Goal: Transaction & Acquisition: Purchase product/service

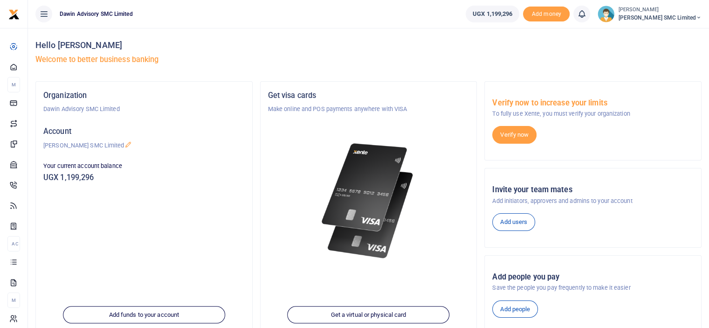
click at [696, 316] on div "Add people" at bounding box center [593, 309] width 209 height 18
click at [684, 323] on div "Add people you pay Save the people you pay frequently to make it easier Add peo…" at bounding box center [593, 296] width 216 height 66
click at [708, 302] on div "Hello Ritah Nanteza Welcome to better business banking Organization Dawin Advis…" at bounding box center [368, 242] width 681 height 429
click at [696, 317] on div "Add people you pay Save the people you pay frequently to make it easier Add peo…" at bounding box center [593, 296] width 216 height 66
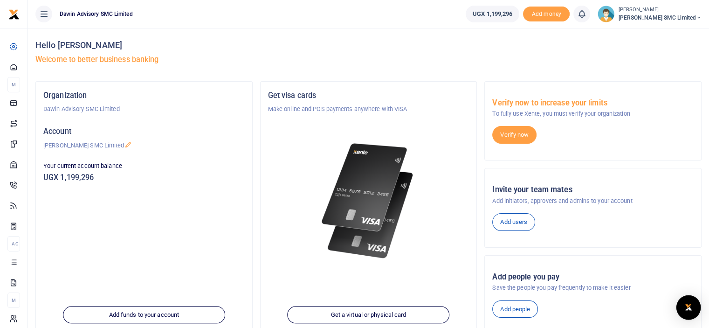
click at [682, 303] on div "Open Intercom Messenger" at bounding box center [688, 307] width 25 height 25
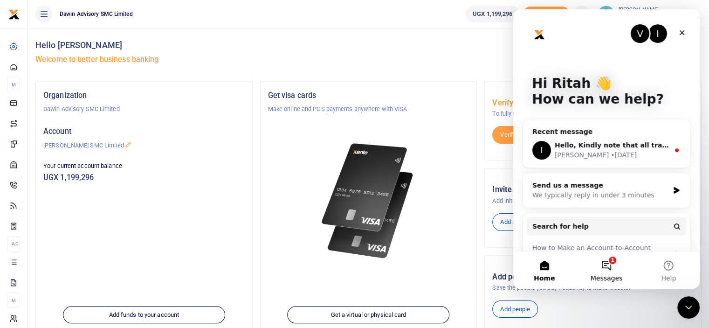
click at [608, 264] on button "1 Messages" at bounding box center [606, 269] width 62 height 37
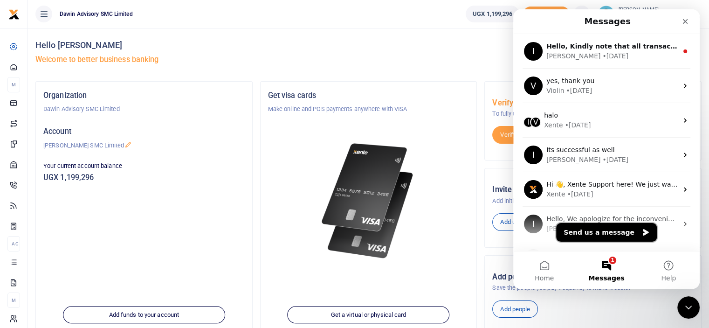
click at [591, 232] on button "Send us a message" at bounding box center [606, 232] width 101 height 19
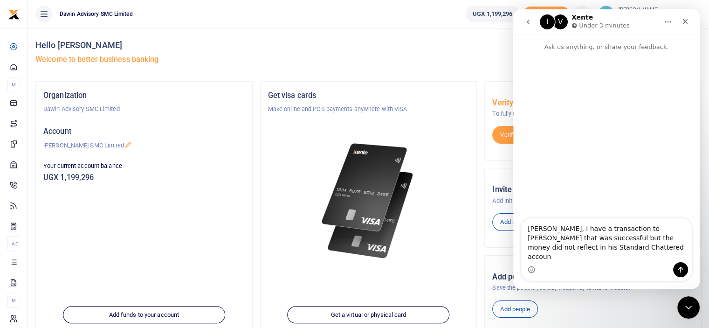
type textarea "Helo Xente, i have a transaction to Palanda Edmond that was successful but the …"
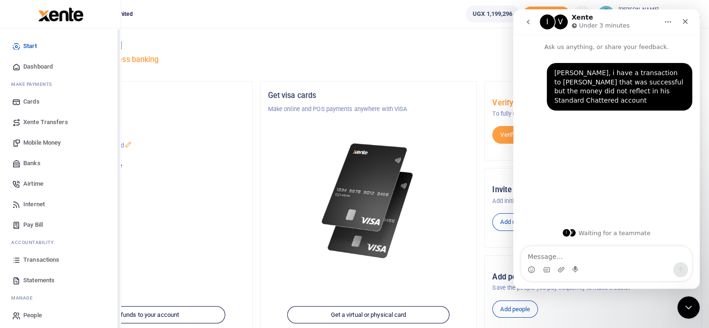
click at [40, 253] on link "Transactions" at bounding box center [60, 259] width 106 height 21
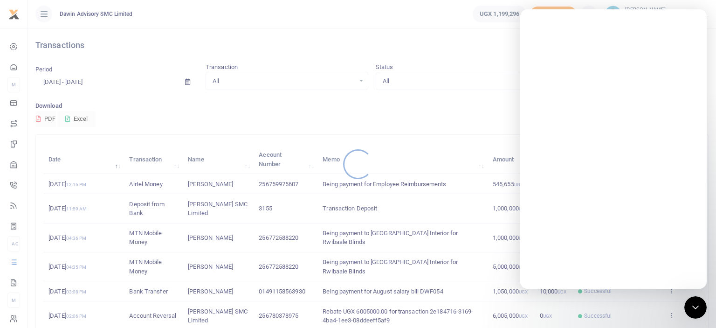
drag, startPoint x: 0, startPoint y: 0, endPoint x: 279, endPoint y: 229, distance: 361.4
click at [279, 229] on div at bounding box center [358, 164] width 716 height 328
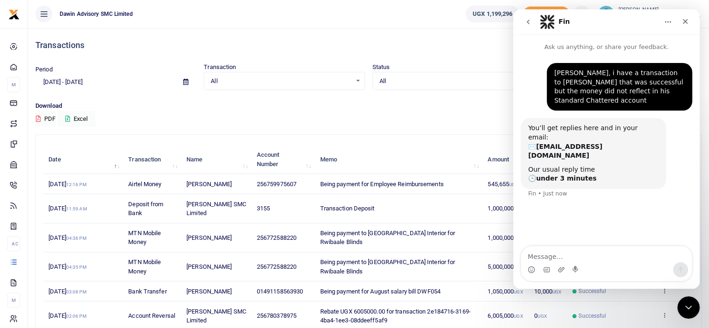
click at [367, 258] on td "Being payment to NJ Interior for Rwibaale Blinds" at bounding box center [399, 266] width 168 height 29
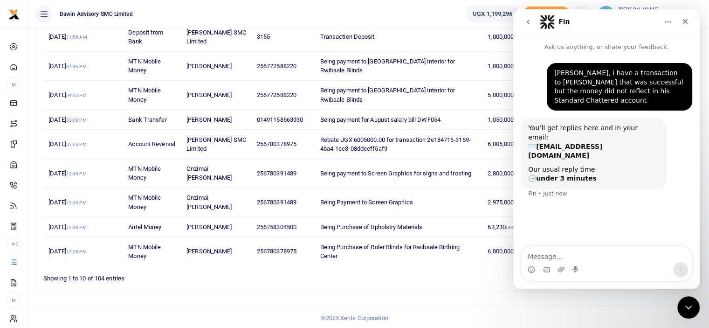
scroll to position [172, 0]
click at [466, 310] on footer "© 2025 Xente Corporation" at bounding box center [354, 317] width 709 height 25
drag, startPoint x: 452, startPoint y: 282, endPoint x: 79, endPoint y: 111, distance: 410.1
click at [452, 282] on div "Search: Date Transaction Name Account Number Memo Amount Fees Status Action 15t…" at bounding box center [368, 126] width 665 height 327
click at [686, 18] on icon "Close" at bounding box center [685, 21] width 7 height 7
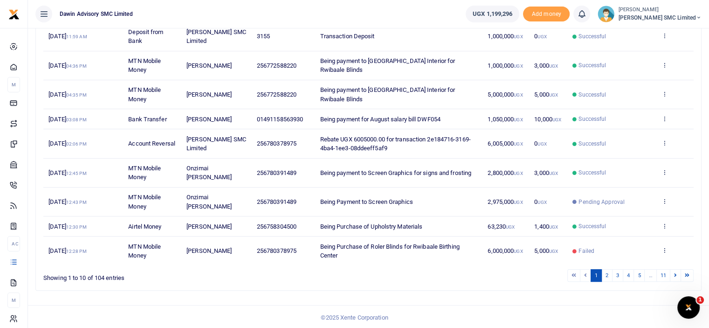
scroll to position [0, 0]
click at [610, 269] on link "2" at bounding box center [606, 275] width 11 height 13
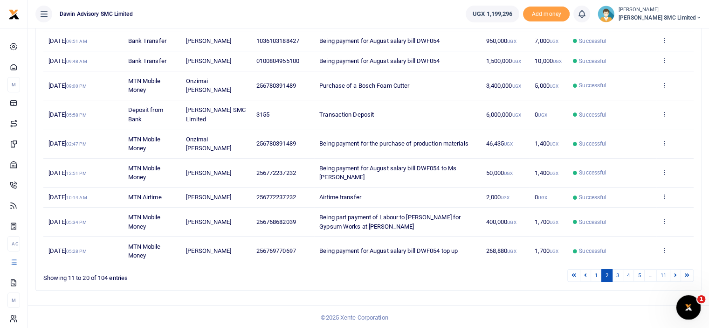
click at [680, 301] on div "Open Intercom Messenger" at bounding box center [687, 305] width 31 height 31
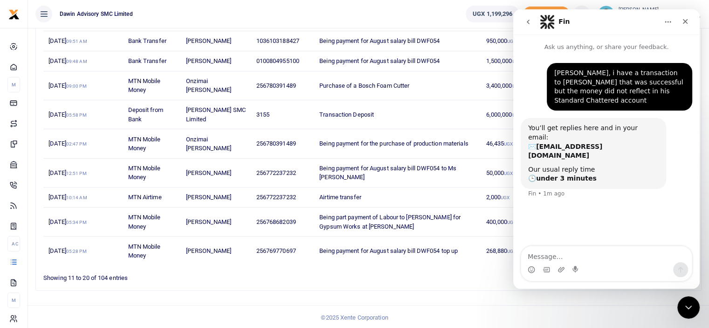
click at [547, 254] on textarea "Message…" at bounding box center [606, 254] width 171 height 16
type textarea "Acc number 0100804955100"
click at [460, 285] on div "Search: Date Transaction Name Account Number Memo Amount Fees Status Action 11t…" at bounding box center [368, 126] width 665 height 327
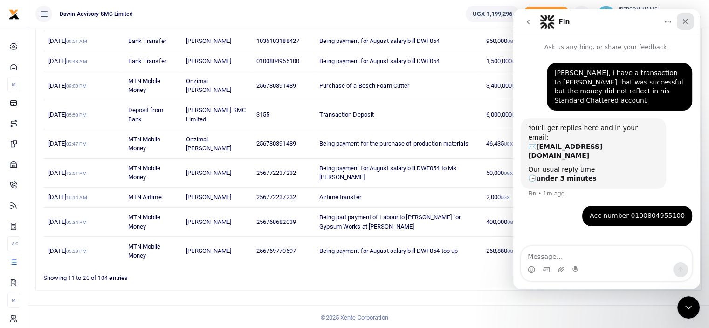
click at [686, 22] on icon "Close" at bounding box center [685, 21] width 5 height 5
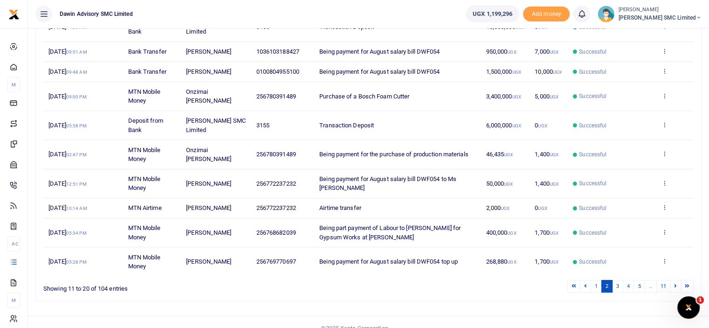
scroll to position [172, 0]
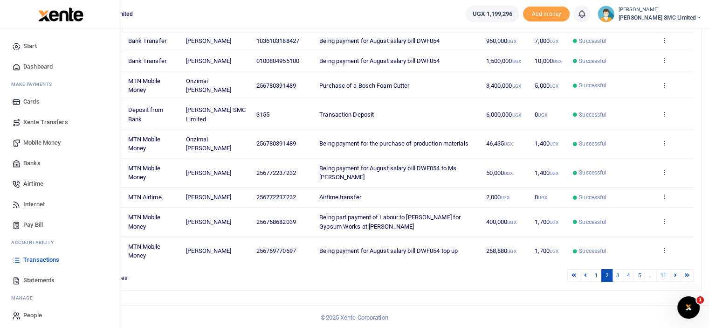
click at [41, 280] on span "Statements" at bounding box center [38, 280] width 31 height 9
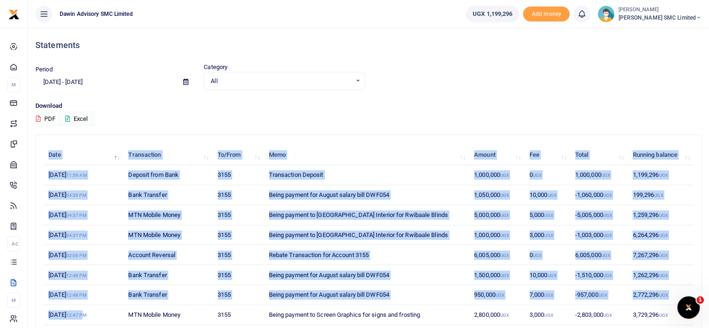
scroll to position [8, 0]
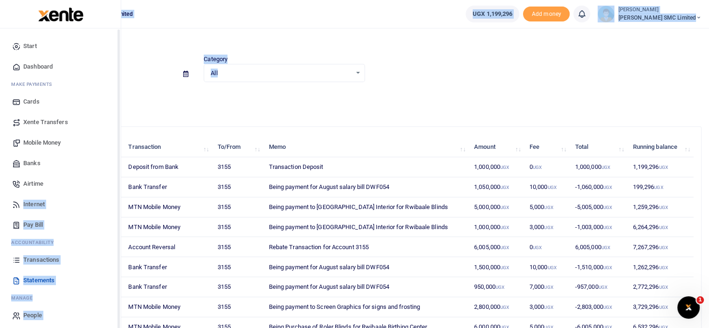
drag, startPoint x: 0, startPoint y: 0, endPoint x: 3, endPoint y: 202, distance: 202.3
click at [3, 202] on body "Start Dashboard M ake Payments Cards Xente Transfers Mobile Money Banks Airtime…" at bounding box center [354, 206] width 709 height 429
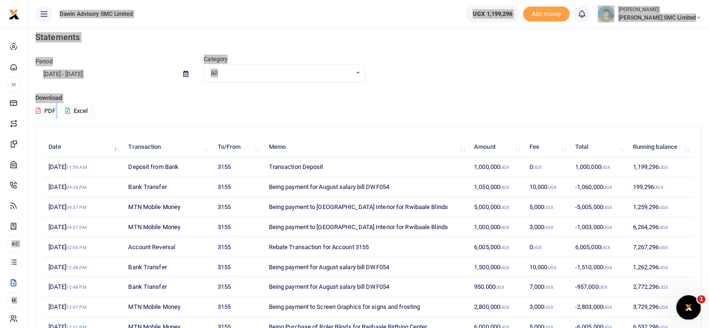
click at [687, 308] on icon "Open Intercom Messenger" at bounding box center [687, 305] width 15 height 15
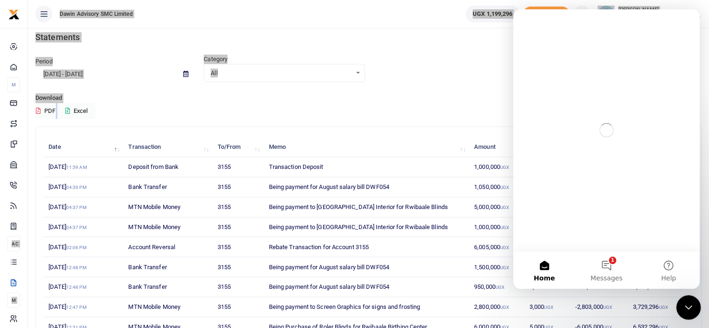
scroll to position [0, 0]
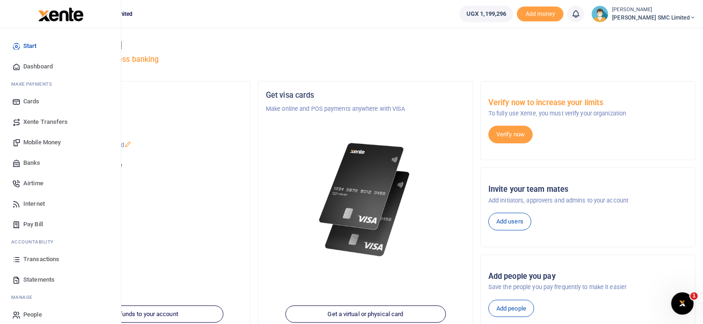
click at [37, 258] on span "Transactions" at bounding box center [41, 259] width 36 height 9
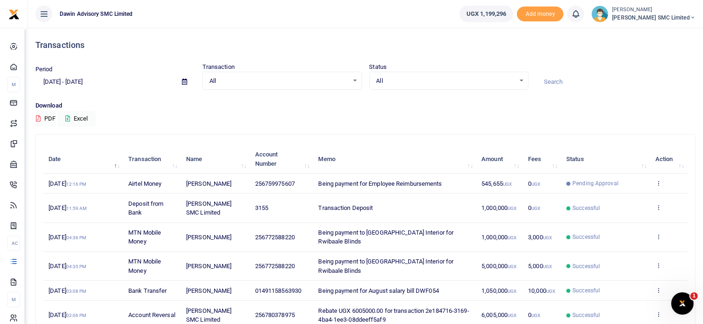
click at [241, 84] on span "All" at bounding box center [278, 80] width 139 height 9
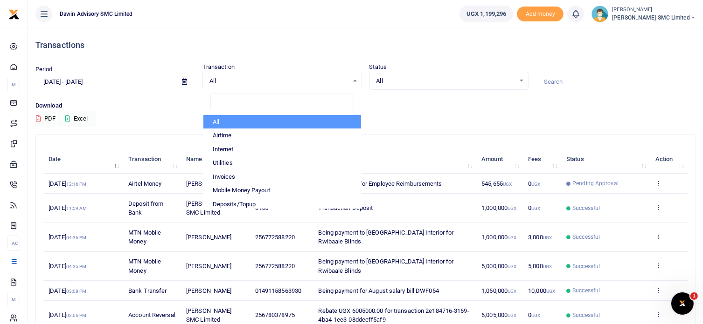
click at [421, 107] on p "Download" at bounding box center [365, 106] width 660 height 10
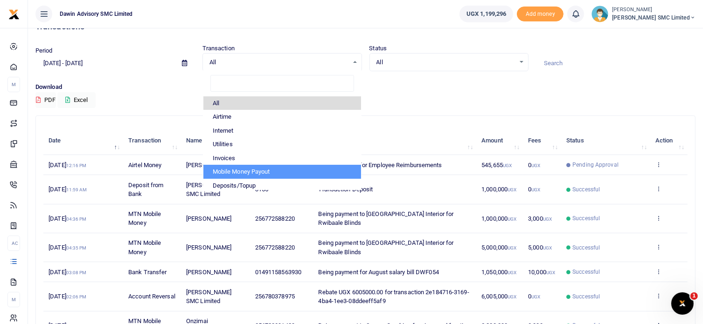
scroll to position [44, 0]
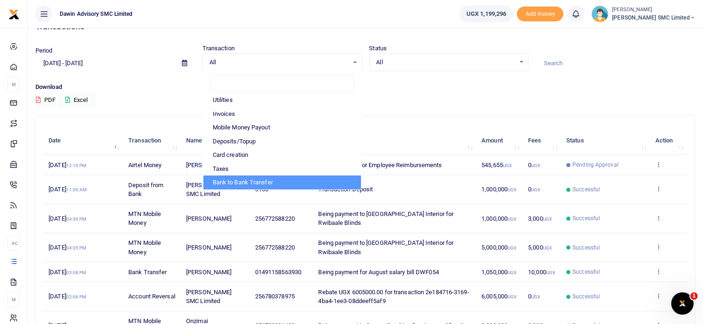
click at [508, 82] on div "Period 08/17/2025 - 09/15/2025 Transaction All Select an option... All Airtime …" at bounding box center [365, 63] width 667 height 39
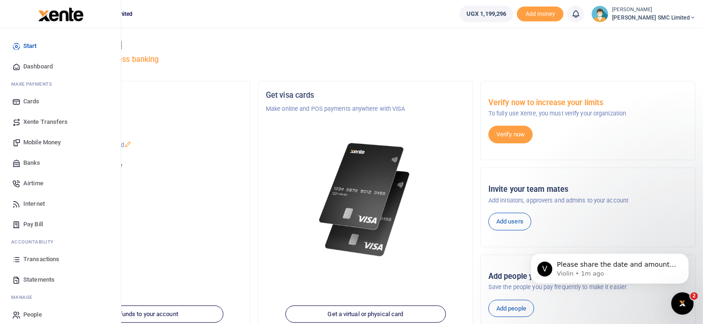
click at [38, 138] on span "Mobile Money" at bounding box center [41, 142] width 37 height 9
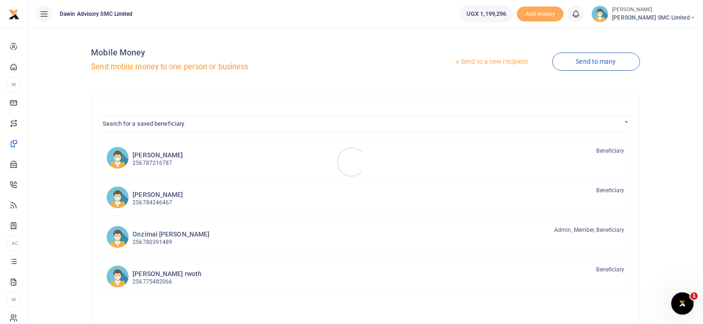
click at [156, 125] on div at bounding box center [351, 162] width 703 height 324
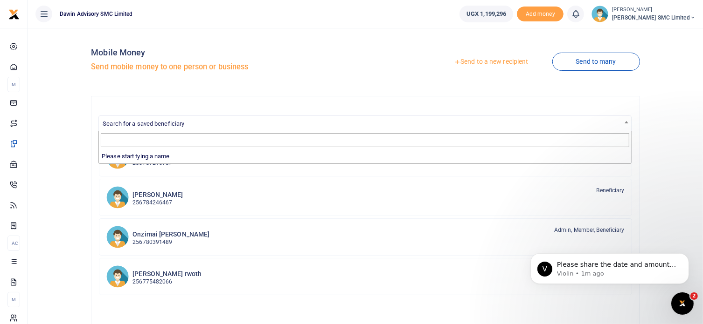
click at [156, 125] on span "Search for a saved beneficiary" at bounding box center [144, 123] width 82 height 7
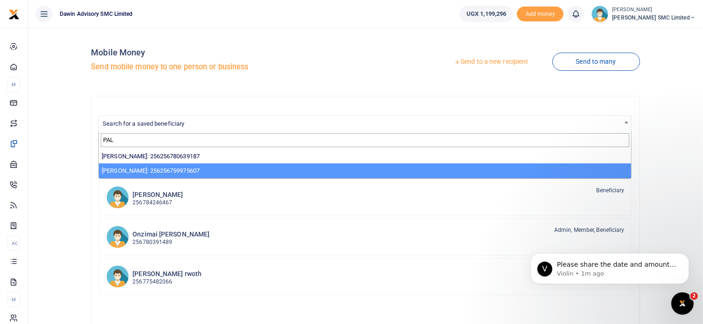
type input "PAL"
select select "13855"
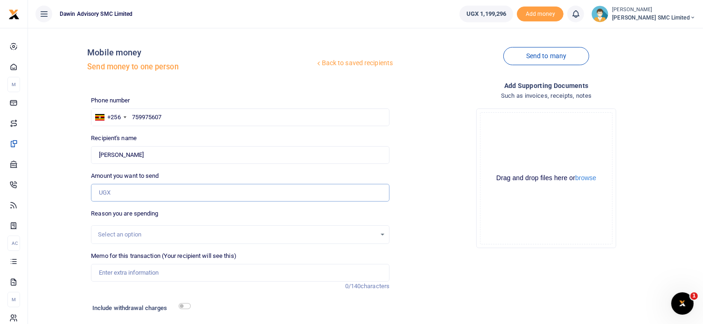
click at [110, 194] on input "Amount you want to send" at bounding box center [240, 193] width 298 height 18
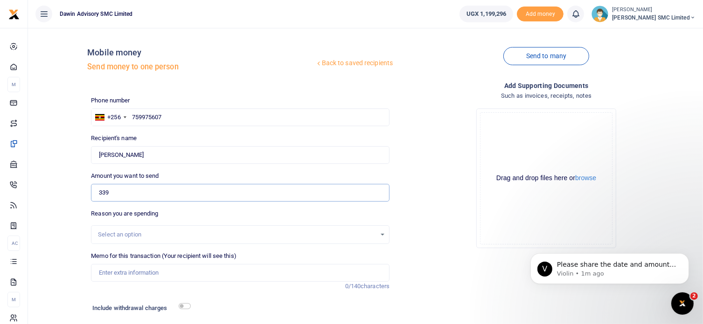
type input "339,600"
click at [151, 270] on input "Memo for this transaction (Your recipient will see this)" at bounding box center [240, 273] width 298 height 18
type input "Being payment for Lunch bill DWF058"
click at [185, 303] on input "checkbox" at bounding box center [185, 306] width 12 height 6
checkbox input "true"
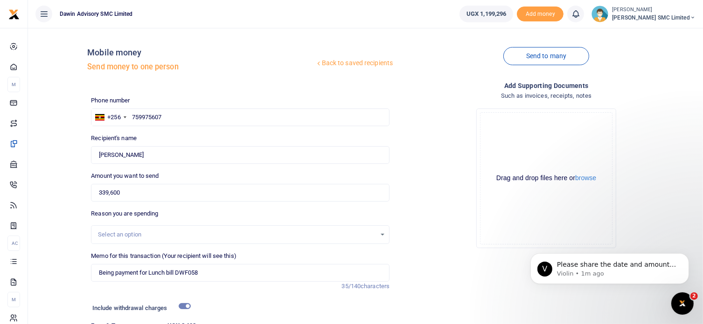
click at [427, 249] on div "Drop your files here Drag and drop files here or browse Powered by Uppy" at bounding box center [546, 178] width 298 height 155
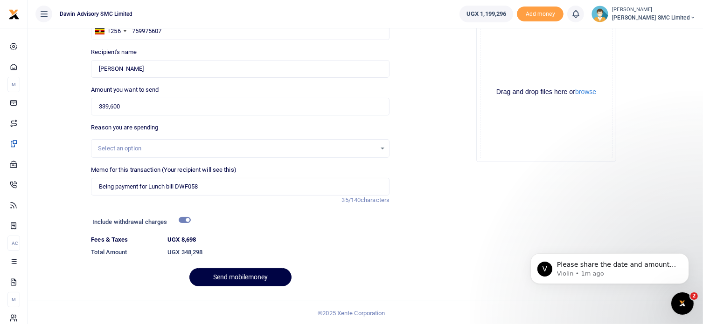
scroll to position [87, 0]
click at [224, 273] on button "Send mobilemoney" at bounding box center [240, 277] width 102 height 18
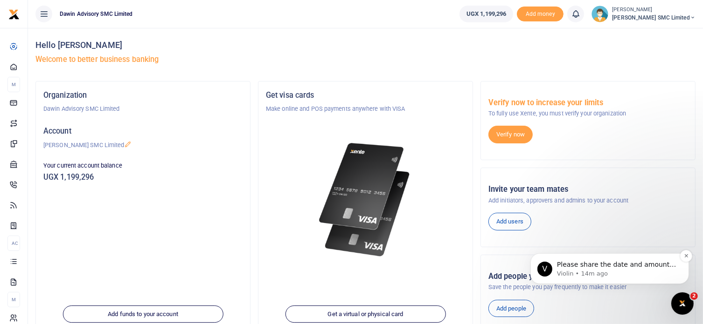
click at [595, 259] on div "V Please share the date and amount, for confirmation. Violin • 14m ago" at bounding box center [609, 268] width 145 height 19
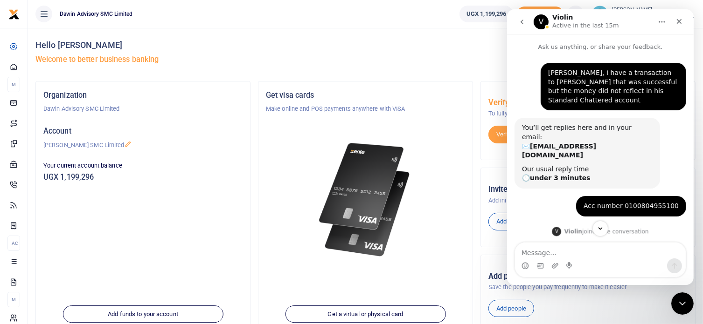
scroll to position [1, 0]
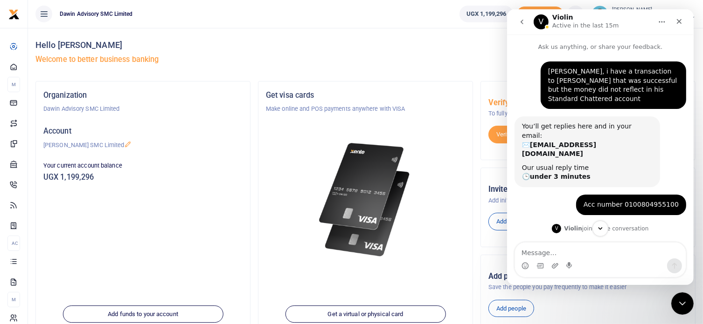
click at [655, 221] on div "Intercom messenger" at bounding box center [599, 229] width 186 height 16
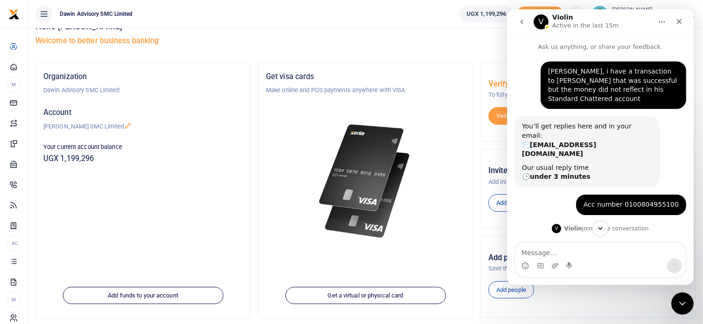
scroll to position [56, 0]
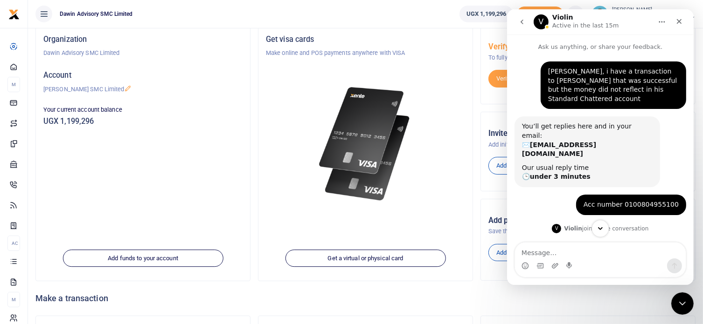
click at [603, 226] on icon "Scroll to bottom" at bounding box center [599, 229] width 8 height 8
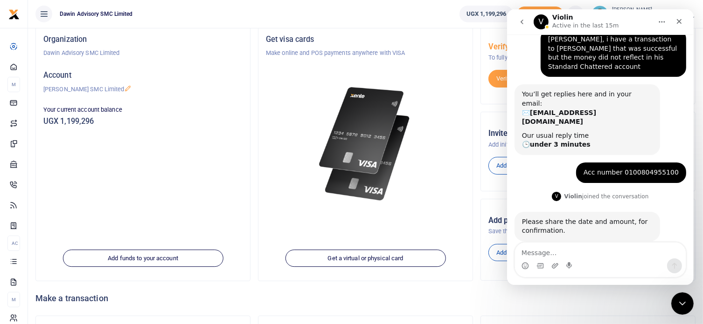
scroll to position [33, 0]
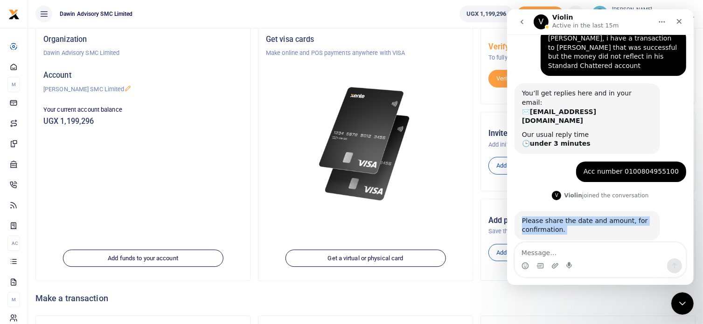
click at [603, 226] on div "Please share the date and amount, for confirmation. Violin • 14m ago" at bounding box center [600, 236] width 172 height 50
click at [530, 162] on div "Acc number 0100804955100 Ritah • 54m ago" at bounding box center [600, 176] width 172 height 28
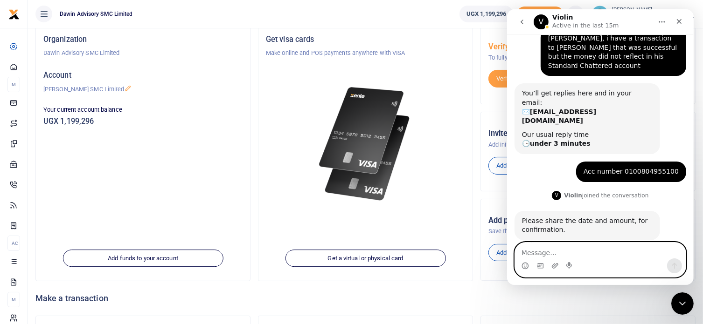
click at [530, 250] on textarea "Message…" at bounding box center [599, 251] width 171 height 16
type textarea "1"
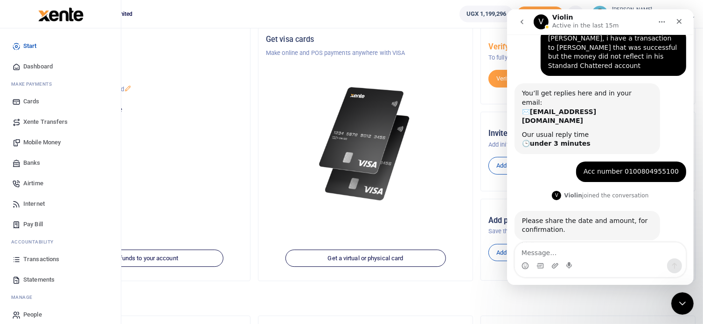
click at [38, 259] on span "Transactions" at bounding box center [41, 259] width 36 height 9
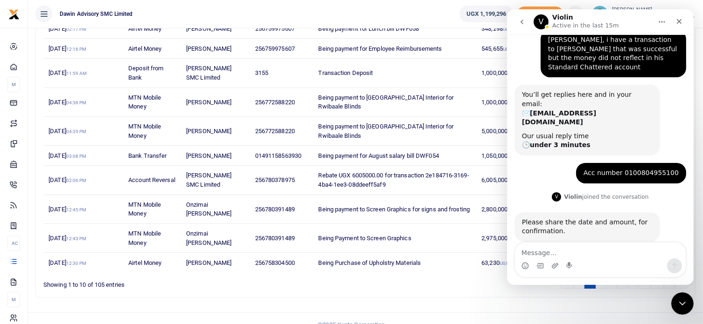
scroll to position [166, 0]
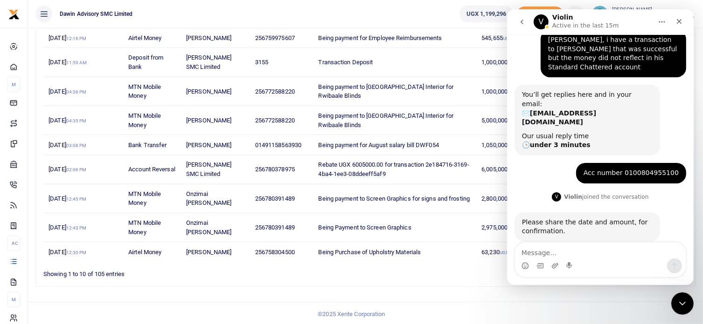
click at [580, 293] on div "Transactions Period 08/17/2025 - 09/15/2025 Transaction All Select an option...…" at bounding box center [365, 94] width 675 height 464
click at [681, 307] on icon "Close Intercom Messenger" at bounding box center [680, 302] width 11 height 11
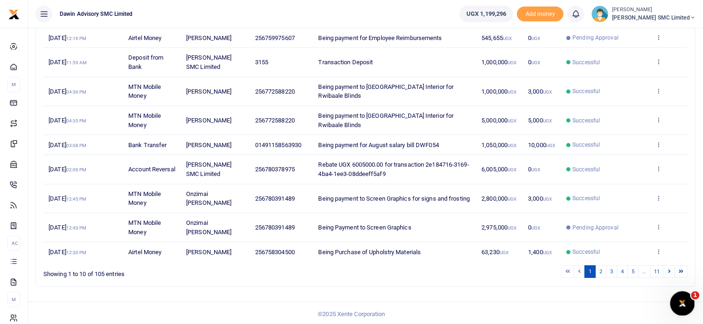
scroll to position [33, 0]
click at [605, 268] on link "2" at bounding box center [600, 272] width 11 height 13
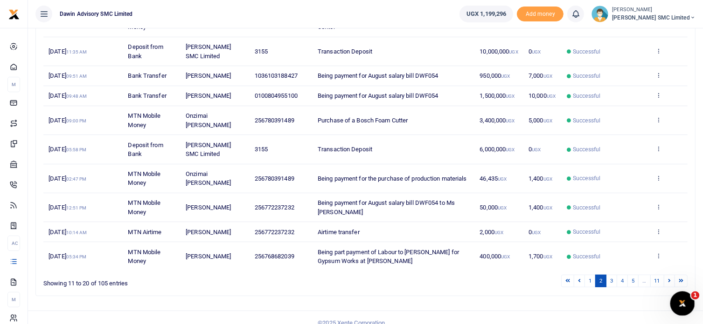
click at [681, 307] on icon "Open Intercom Messenger" at bounding box center [680, 302] width 15 height 15
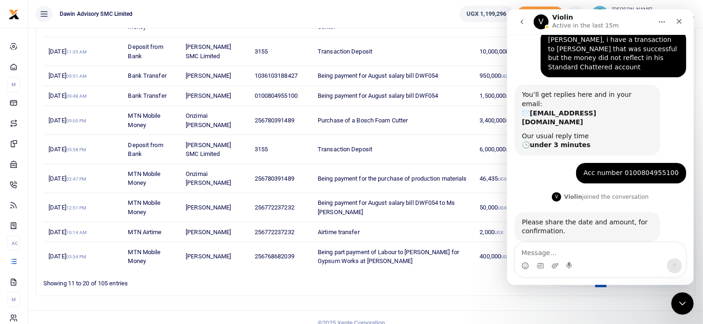
click at [540, 254] on textarea "Message…" at bounding box center [599, 251] width 171 height 16
click at [521, 253] on textarea "11/09/25" at bounding box center [599, 251] width 171 height 16
type textarea "Date-11/09/25"
click at [570, 254] on textarea "Date-11/09/25" at bounding box center [599, 251] width 171 height 16
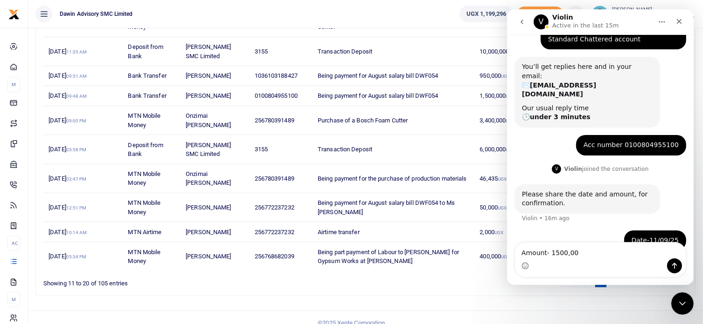
type textarea "Amount- 1500,000"
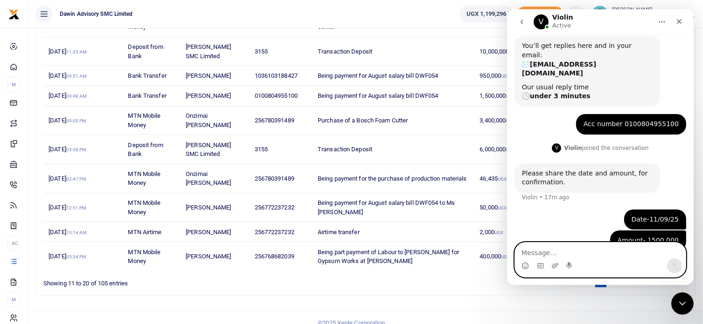
scroll to position [118, 0]
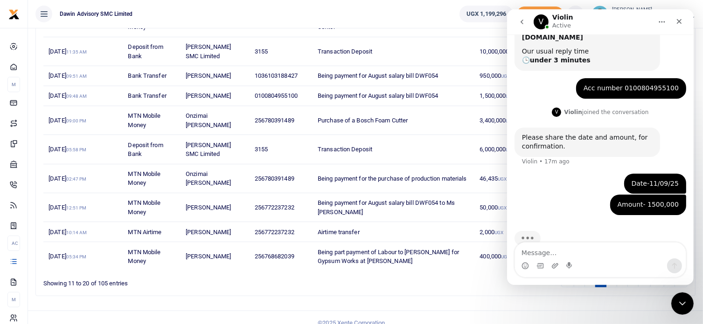
click at [457, 283] on ul "1 2 3 4 5 … 11" at bounding box center [501, 281] width 372 height 13
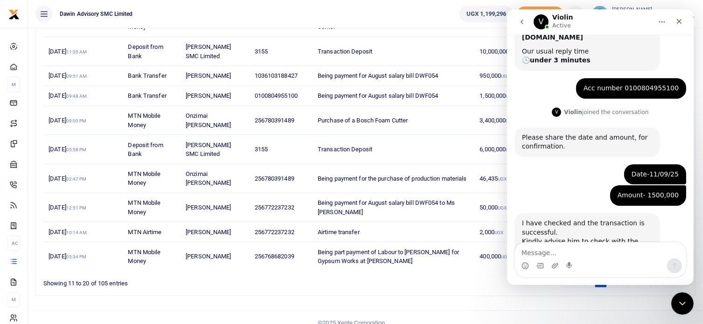
scroll to position [128, 0]
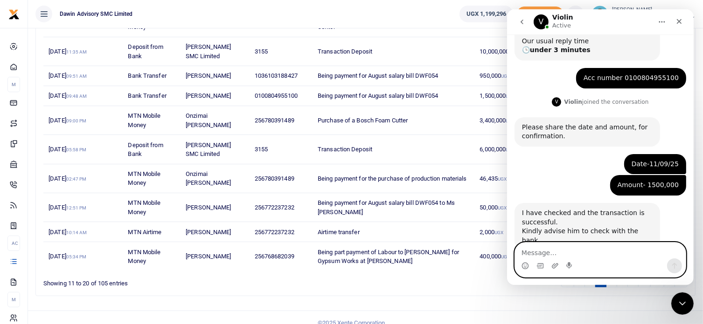
click at [533, 253] on textarea "Message…" at bounding box center [599, 251] width 171 height 16
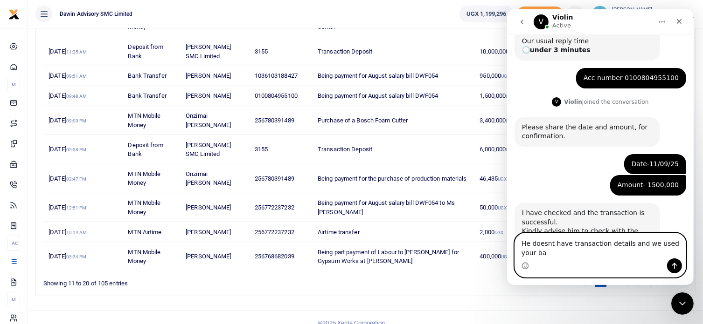
scroll to position [138, 0]
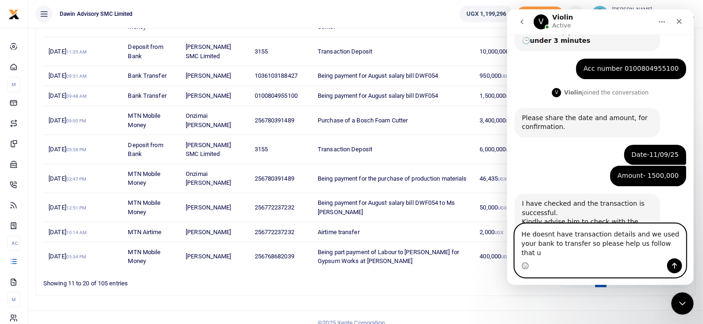
type textarea "He doesnt have transaction details and we used your bank to transfer so please …"
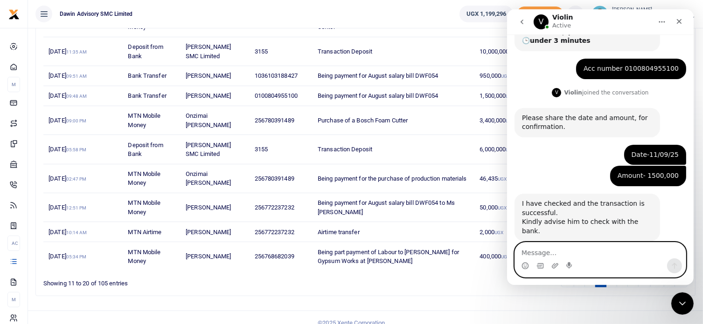
scroll to position [174, 0]
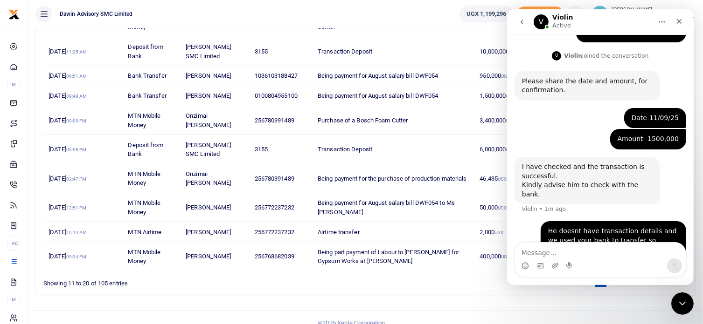
click at [426, 44] on td "Transaction Deposit" at bounding box center [393, 51] width 162 height 29
click at [679, 24] on icon "Close" at bounding box center [678, 21] width 7 height 7
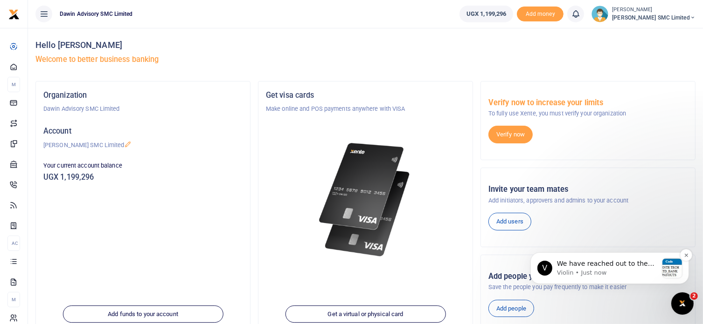
click at [595, 266] on p "We have reached out to the bank, and this is the confirmation that the transact…" at bounding box center [606, 263] width 101 height 9
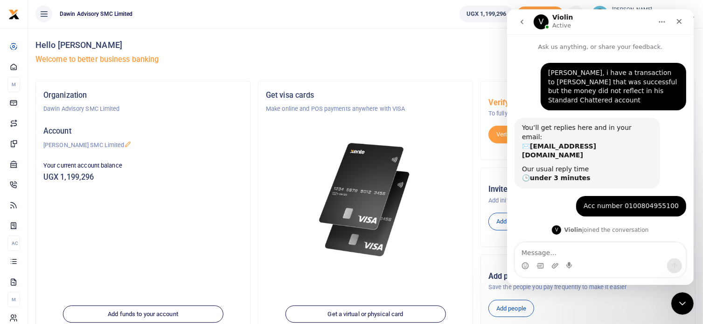
scroll to position [28, 0]
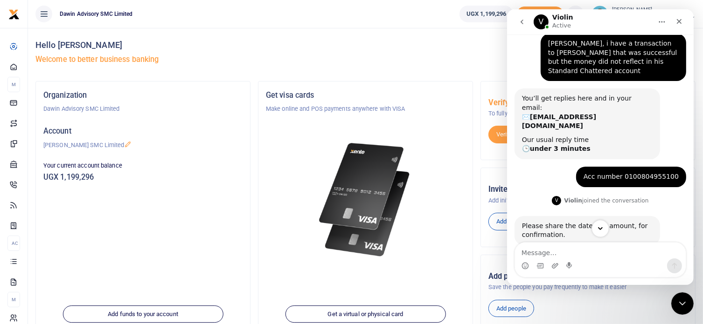
click at [597, 230] on icon "Scroll to bottom" at bounding box center [599, 229] width 8 height 8
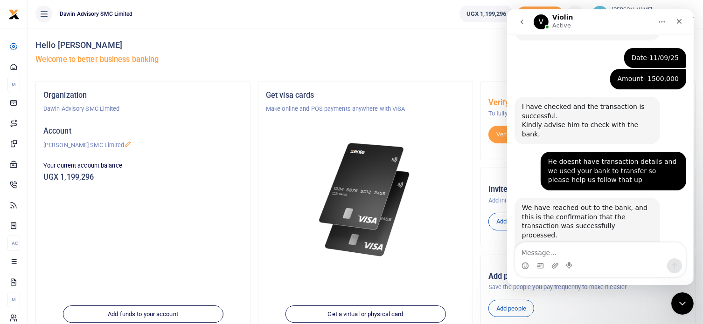
scroll to position [234, 0]
click at [599, 240] on div "Violin says…" at bounding box center [586, 242] width 131 height 5
click at [562, 203] on div "We have reached out to the bank, and this is the confirmation that the transact…" at bounding box center [586, 221] width 131 height 36
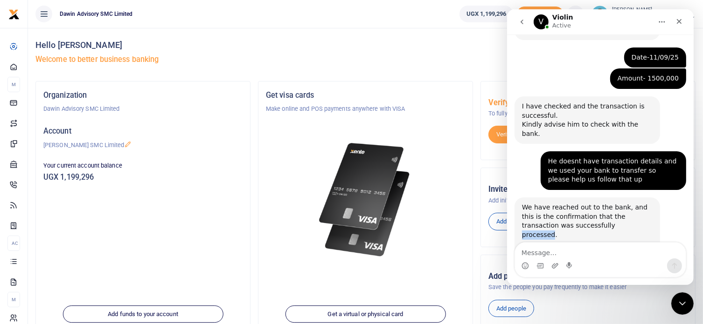
click at [562, 203] on div "We have reached out to the bank, and this is the confirmation that the transact…" at bounding box center [586, 221] width 131 height 36
click at [601, 244] on img "Violin says…" at bounding box center [583, 248] width 125 height 9
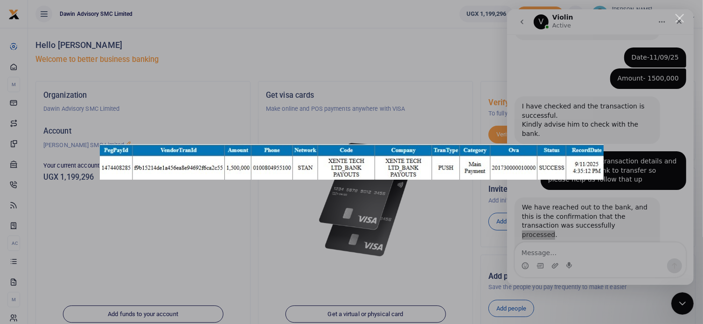
click at [588, 212] on div "Intercom messenger" at bounding box center [351, 162] width 703 height 324
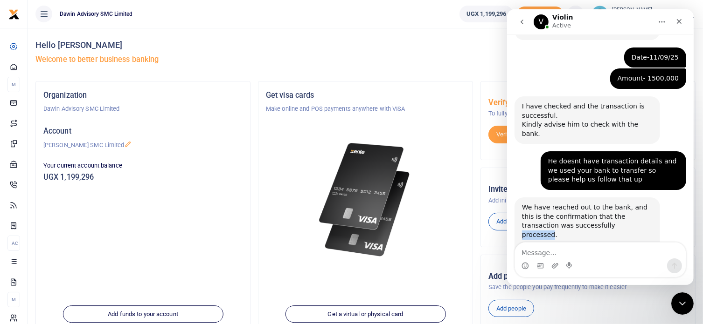
click at [551, 244] on img "Violin says…" at bounding box center [583, 248] width 125 height 9
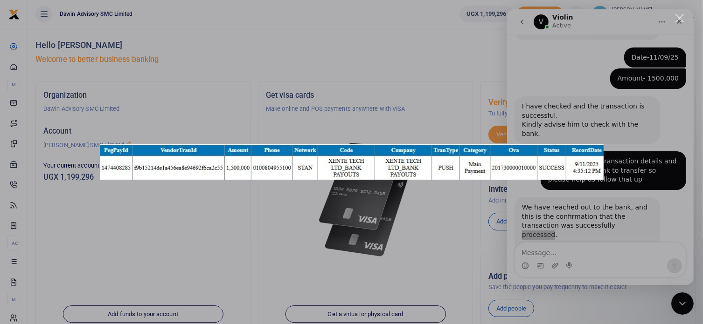
click at [557, 205] on div "Intercom messenger" at bounding box center [351, 162] width 703 height 324
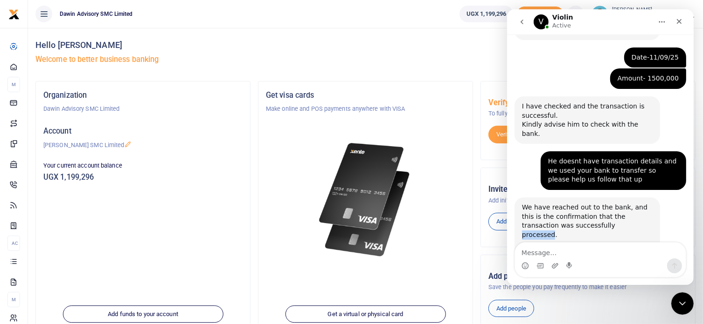
click at [569, 244] on img "Violin says…" at bounding box center [583, 248] width 125 height 9
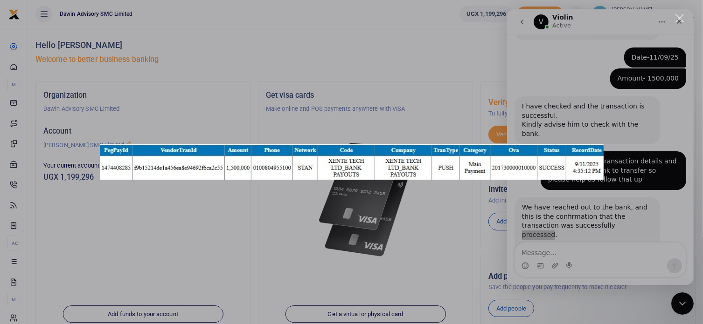
click at [661, 21] on div "Intercom messenger" at bounding box center [351, 162] width 703 height 324
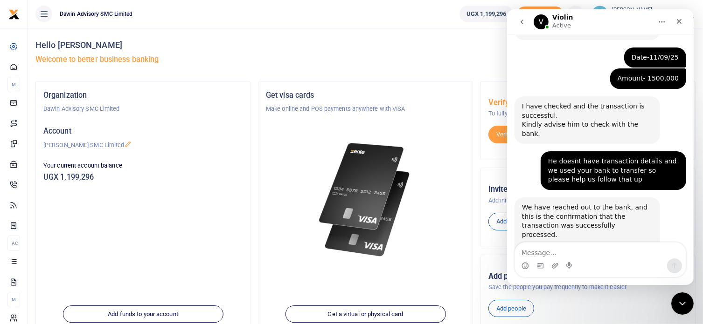
click at [605, 244] on img "Violin says…" at bounding box center [583, 248] width 125 height 9
click at [606, 210] on body at bounding box center [351, 162] width 695 height 317
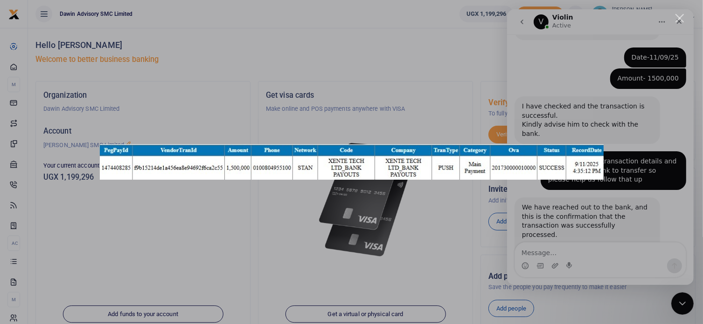
click at [580, 259] on div "Intercom messenger" at bounding box center [351, 162] width 703 height 324
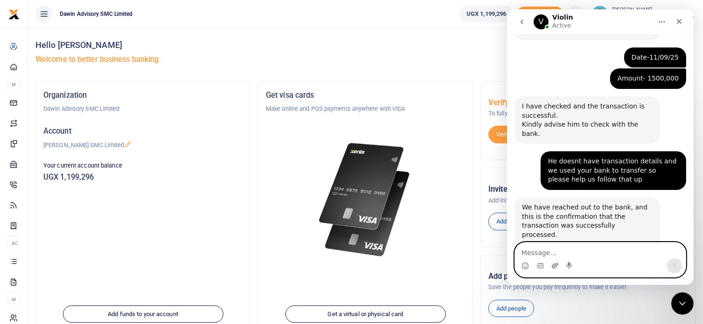
click at [556, 265] on icon "Upload attachment" at bounding box center [554, 265] width 7 height 7
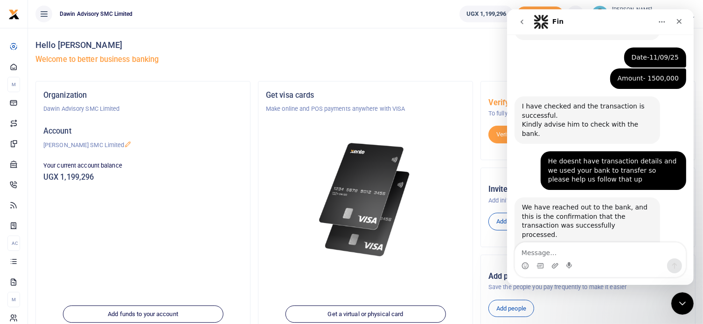
click at [547, 244] on img "Violin says…" at bounding box center [583, 248] width 125 height 9
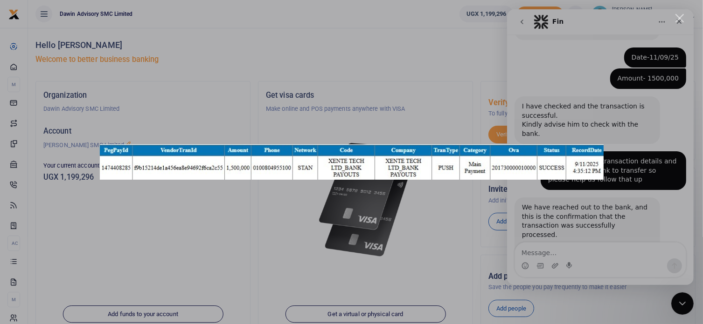
click at [548, 211] on div "Intercom messenger" at bounding box center [351, 162] width 703 height 324
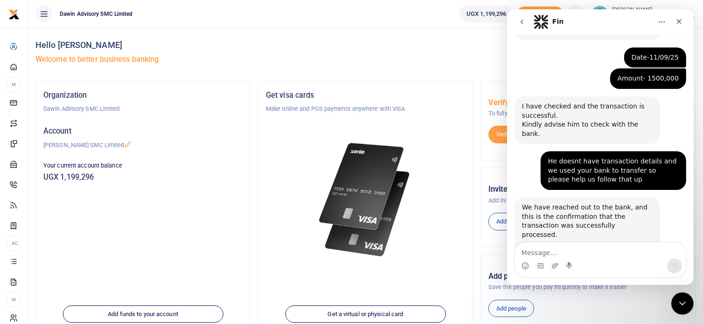
click at [635, 218] on div "We have reached out to the bank, and this is the confirmation that the transact…" at bounding box center [586, 228] width 145 height 61
click at [571, 240] on div "Violin says…" at bounding box center [586, 242] width 131 height 5
click at [575, 244] on img "Violin says…" at bounding box center [583, 248] width 125 height 9
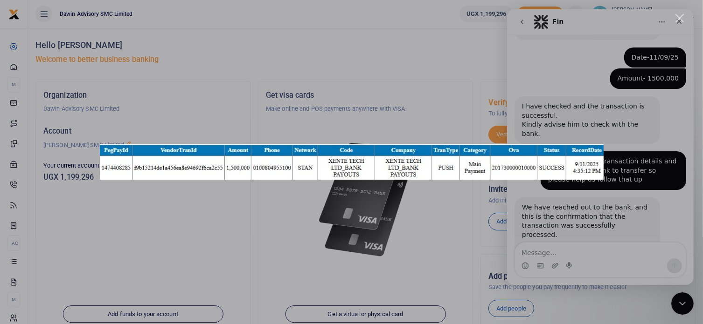
click at [287, 269] on div "Intercom messenger" at bounding box center [351, 162] width 703 height 324
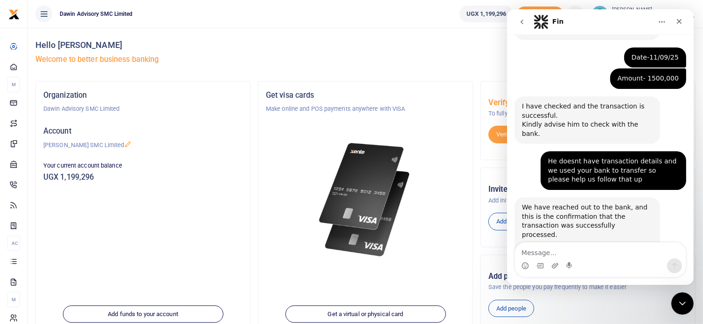
click at [546, 240] on div "Violin says…" at bounding box center [586, 242] width 131 height 5
click at [538, 244] on img "Violin says…" at bounding box center [583, 248] width 125 height 9
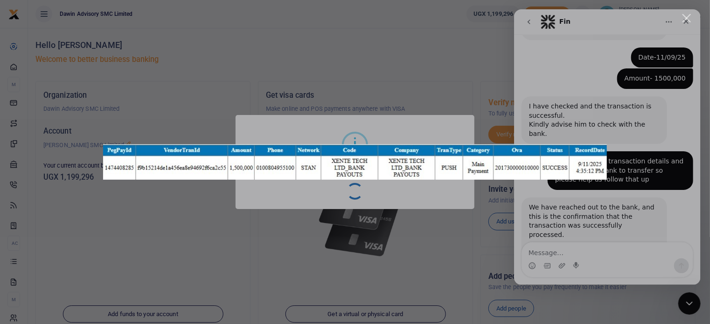
click at [374, 261] on div "Intercom messenger" at bounding box center [355, 162] width 710 height 324
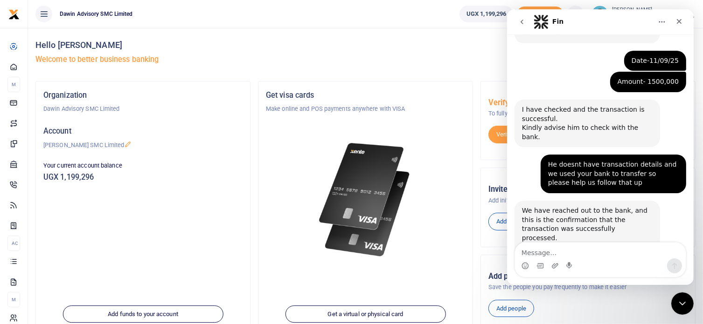
scroll to position [234, 0]
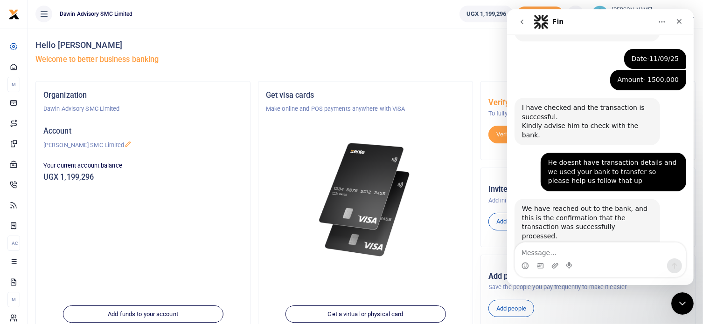
click at [551, 241] on div "Violin says…" at bounding box center [586, 243] width 131 height 5
click at [558, 246] on img "Violin says…" at bounding box center [583, 250] width 125 height 9
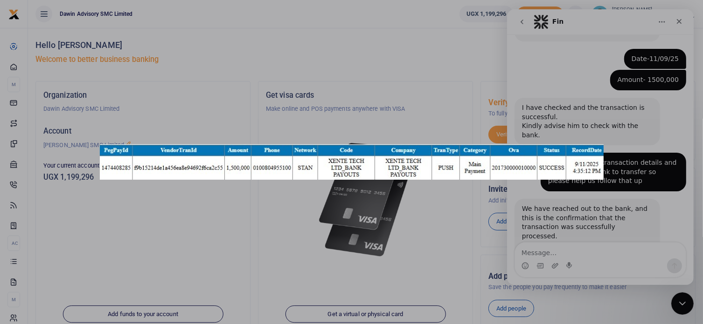
scroll to position [0, 0]
click at [349, 126] on div "Intercom messenger" at bounding box center [351, 162] width 703 height 324
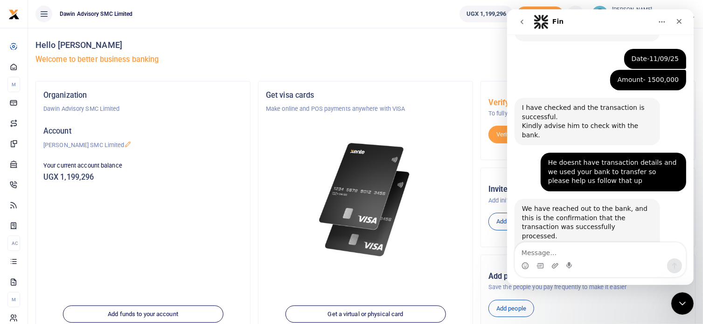
click at [691, 246] on div "Intercom messenger" at bounding box center [599, 259] width 186 height 35
drag, startPoint x: 691, startPoint y: 246, endPoint x: 620, endPoint y: 210, distance: 78.8
click at [620, 210] on div "Ask us anything, or share your feedback. Helo Xente, i have a transaction to [P…" at bounding box center [599, 159] width 186 height 251
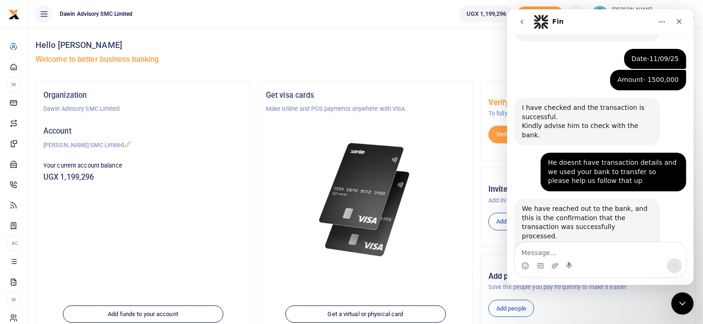
click at [620, 246] on img "Violin says…" at bounding box center [583, 250] width 125 height 9
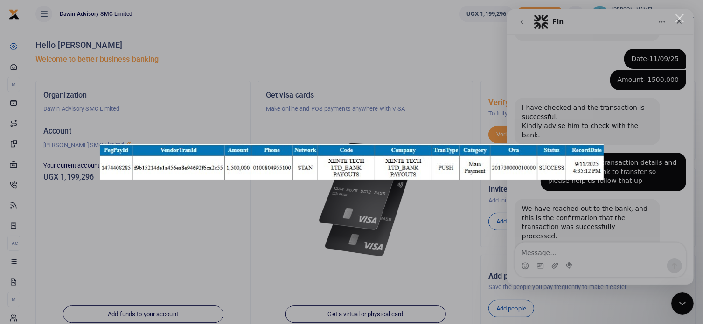
click at [621, 210] on div "Intercom messenger" at bounding box center [351, 162] width 703 height 324
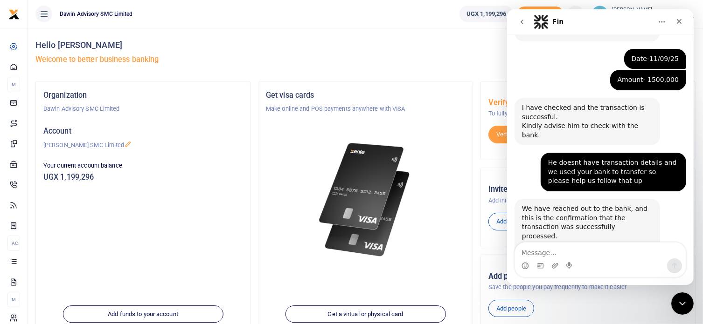
click at [564, 246] on img "Violin says…" at bounding box center [583, 250] width 125 height 9
click at [565, 217] on body at bounding box center [351, 162] width 695 height 317
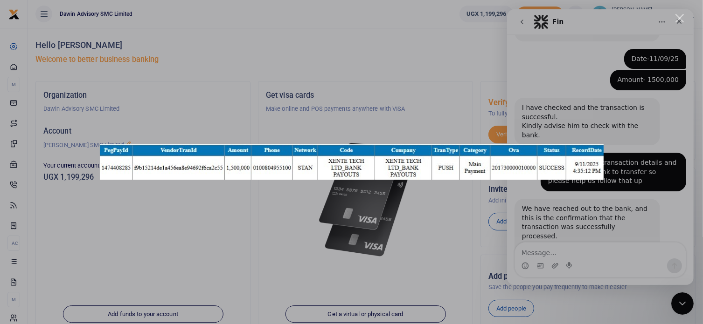
click at [386, 302] on div "Intercom messenger" at bounding box center [351, 162] width 703 height 324
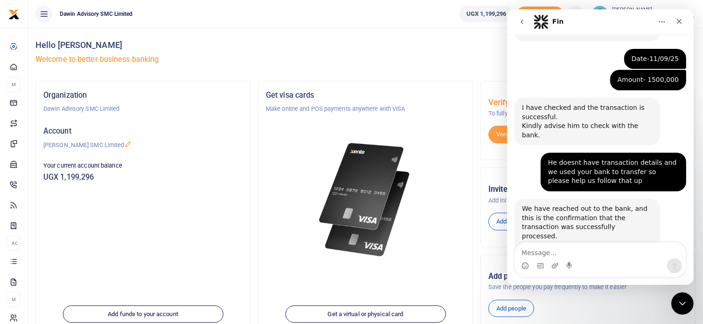
click at [408, 224] on img at bounding box center [366, 200] width 100 height 128
click at [462, 56] on h5 "Welcome to better business banking" at bounding box center [365, 59] width 660 height 9
